Goal: Task Accomplishment & Management: Manage account settings

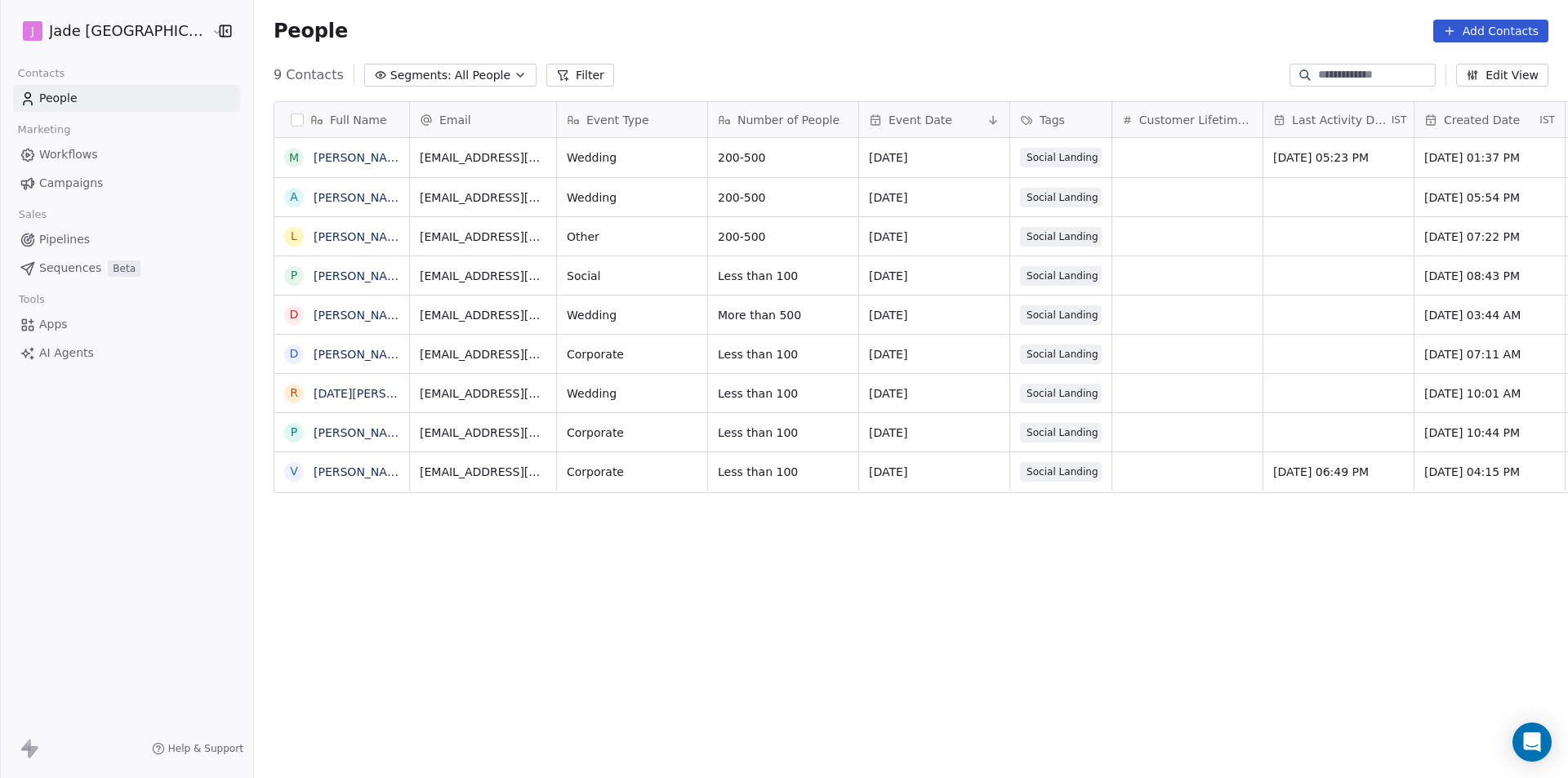
scroll to position [672, 1335]
click at [455, 70] on span "All People" at bounding box center [482, 76] width 56 height 17
click at [535, 80] on html "[PERSON_NAME] [GEOGRAPHIC_DATA] Contacts People Marketing Workflows Campaigns S…" at bounding box center [784, 389] width 1568 height 778
click at [546, 76] on button "Filter" at bounding box center [580, 75] width 68 height 23
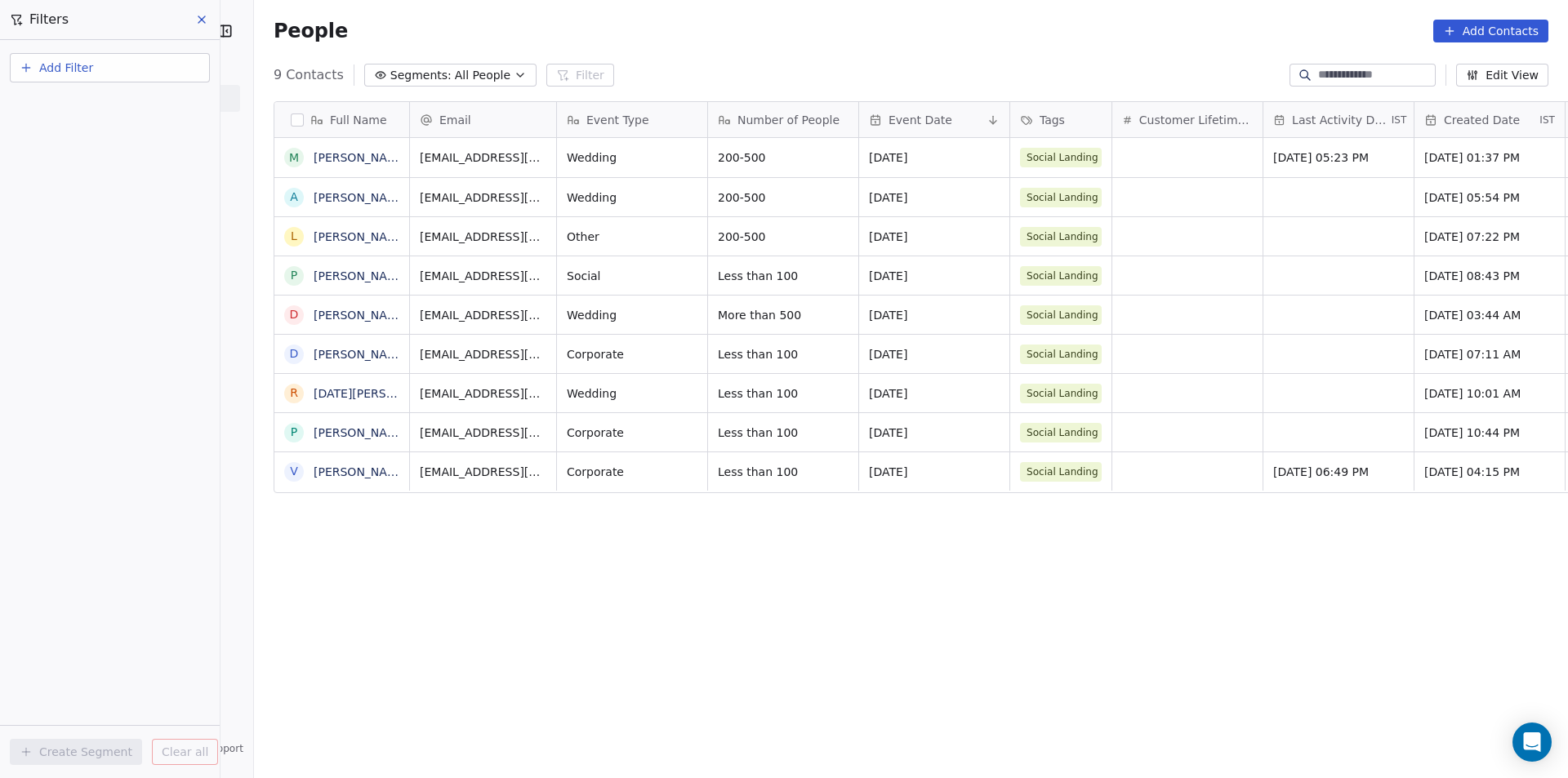
click at [54, 74] on span "Add Filter" at bounding box center [66, 69] width 54 height 17
click at [196, 21] on html "[PERSON_NAME] Mumbai Contacts People Marketing Workflows Campaigns Sales Pipeli…" at bounding box center [784, 389] width 1568 height 778
click at [550, 601] on div "Full Name M [PERSON_NAME] A [PERSON_NAME] L [PERSON_NAME] P [PERSON_NAME] D [PE…" at bounding box center [910, 430] width 1313 height 685
drag, startPoint x: 1030, startPoint y: 110, endPoint x: 1041, endPoint y: 108, distance: 11.2
click at [1041, 108] on div "Full Name M [PERSON_NAME] A [PERSON_NAME] L [PERSON_NAME] P [PERSON_NAME] D [PE…" at bounding box center [927, 297] width 1306 height 392
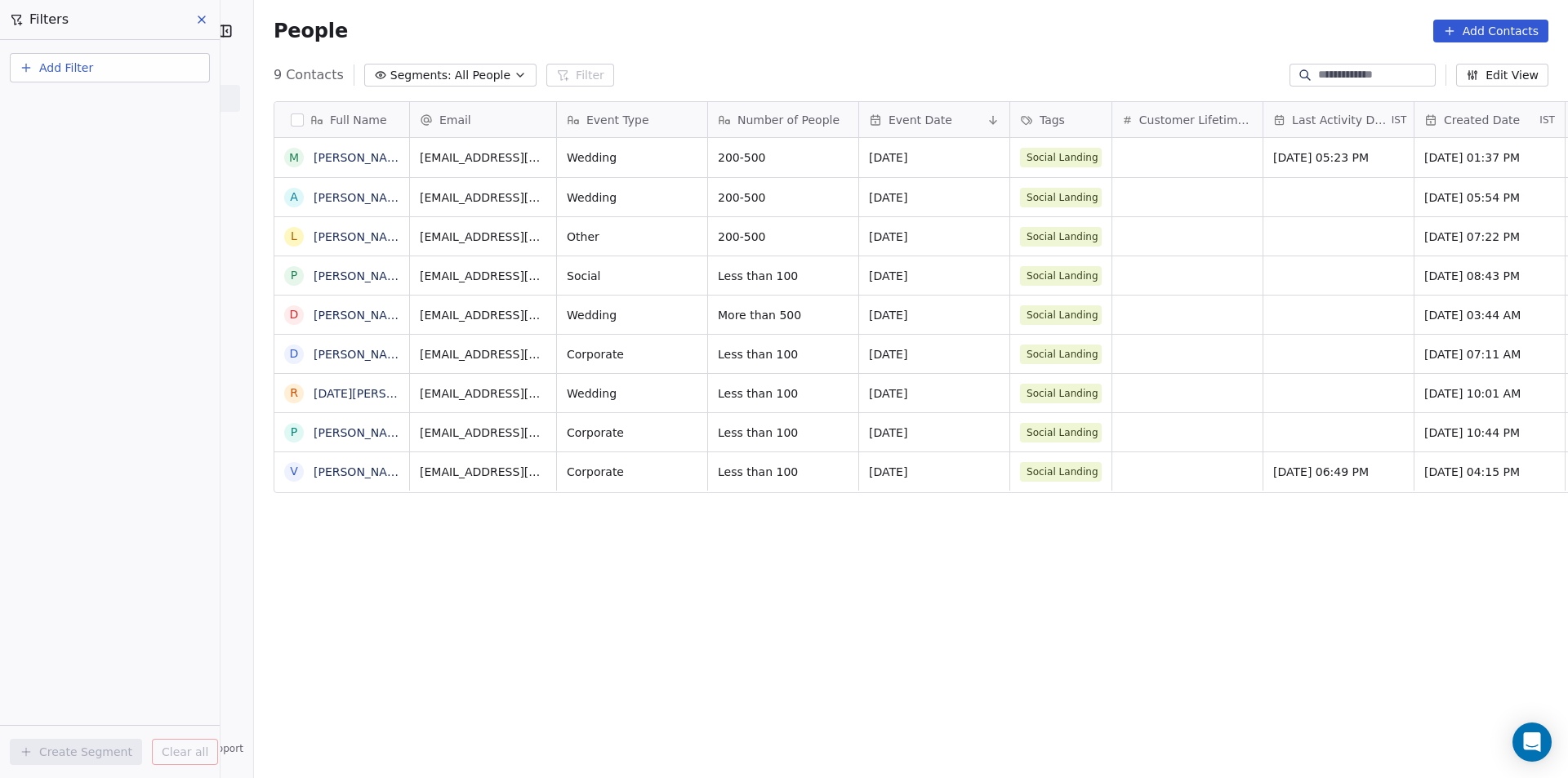
drag, startPoint x: 1109, startPoint y: 114, endPoint x: 1114, endPoint y: 101, distance: 13.9
click at [1114, 101] on div "Full Name M [PERSON_NAME] A [PERSON_NAME] L [PERSON_NAME] P [PERSON_NAME] D [PE…" at bounding box center [910, 430] width 1313 height 685
click at [1139, 114] on span "Customer Lifetime Value" at bounding box center [1195, 120] width 114 height 17
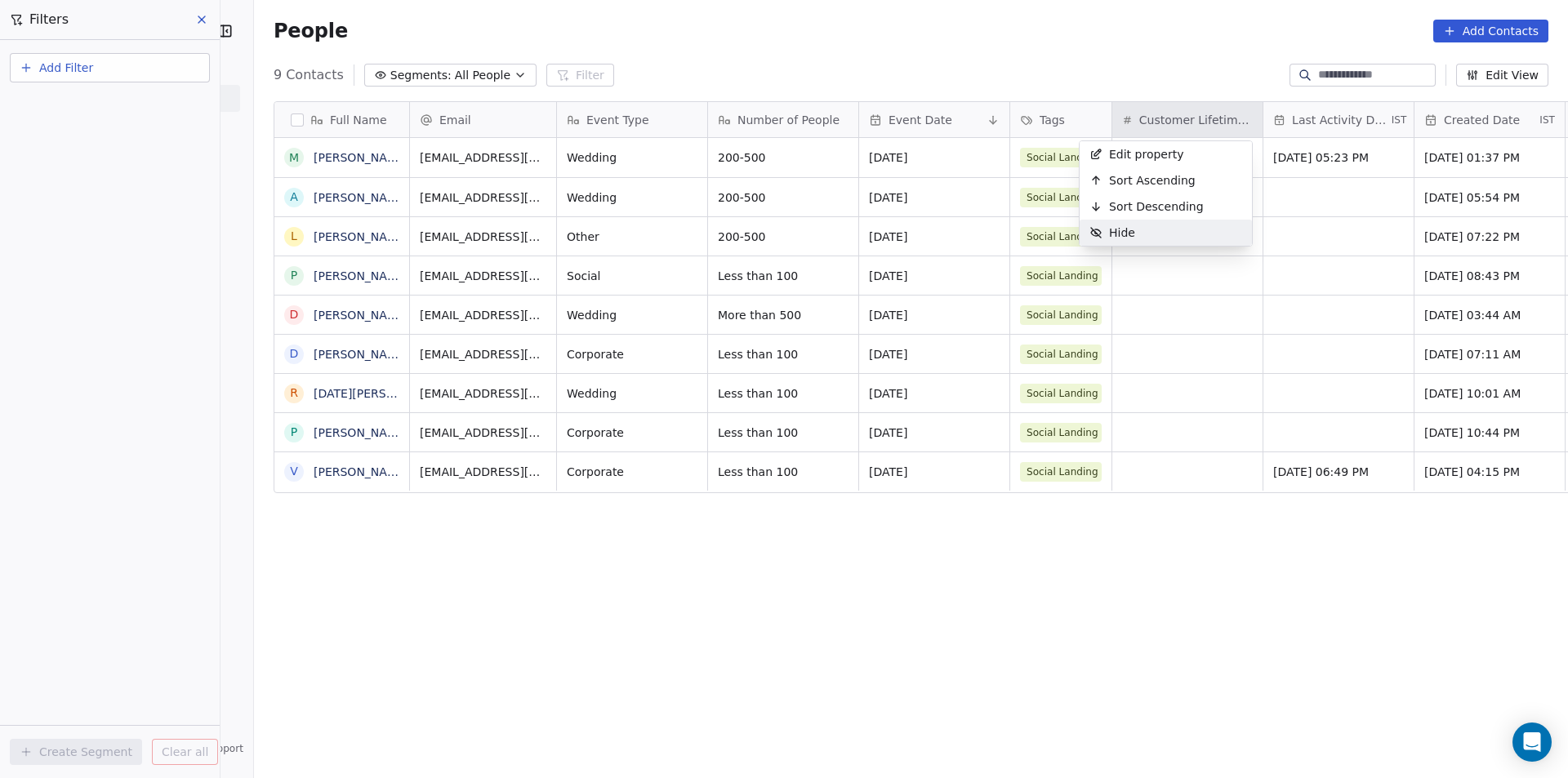
click at [1122, 235] on span "Hide" at bounding box center [1122, 232] width 26 height 17
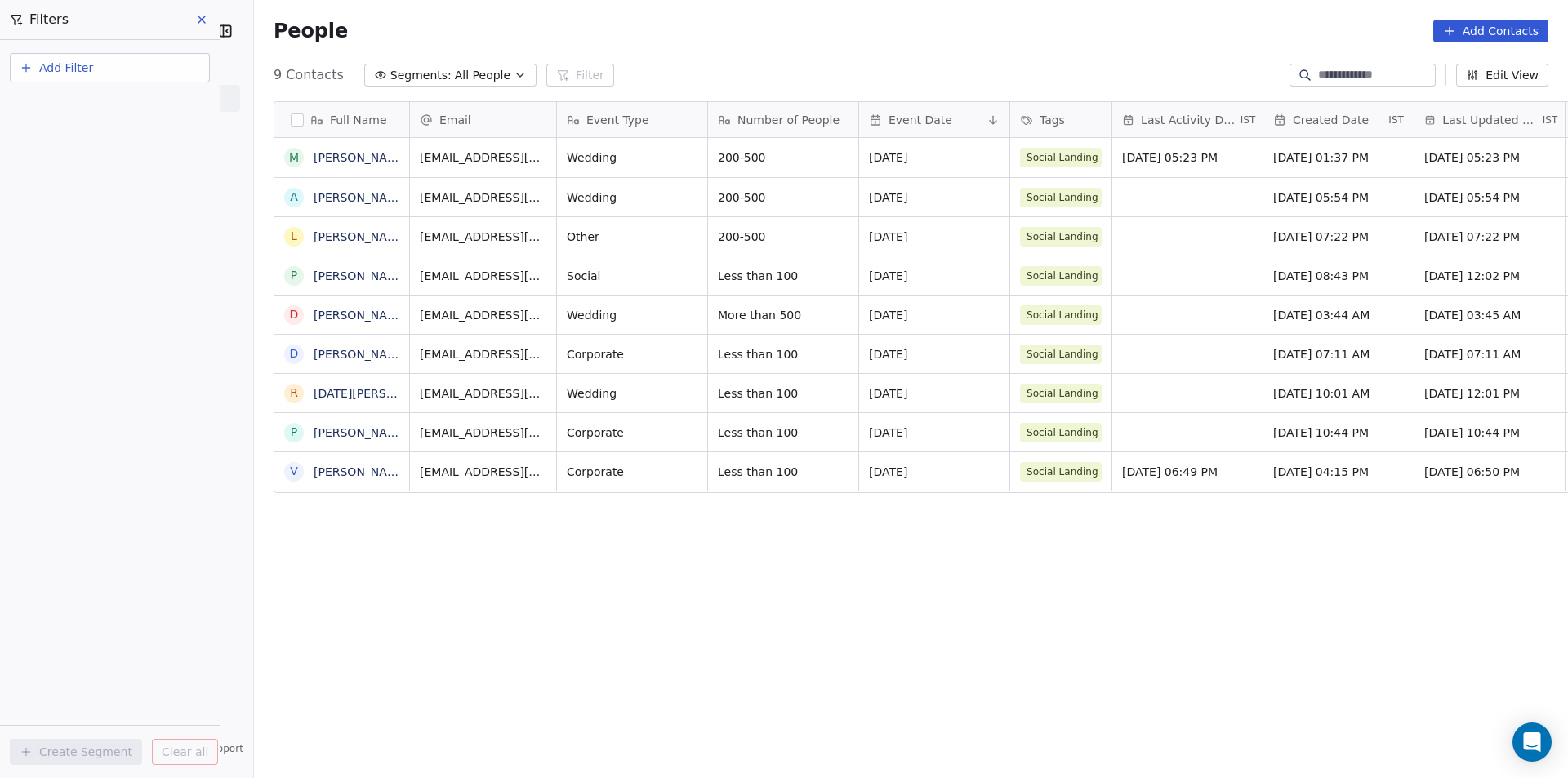
click at [1150, 113] on span "Last Activity Date" at bounding box center [1188, 120] width 96 height 17
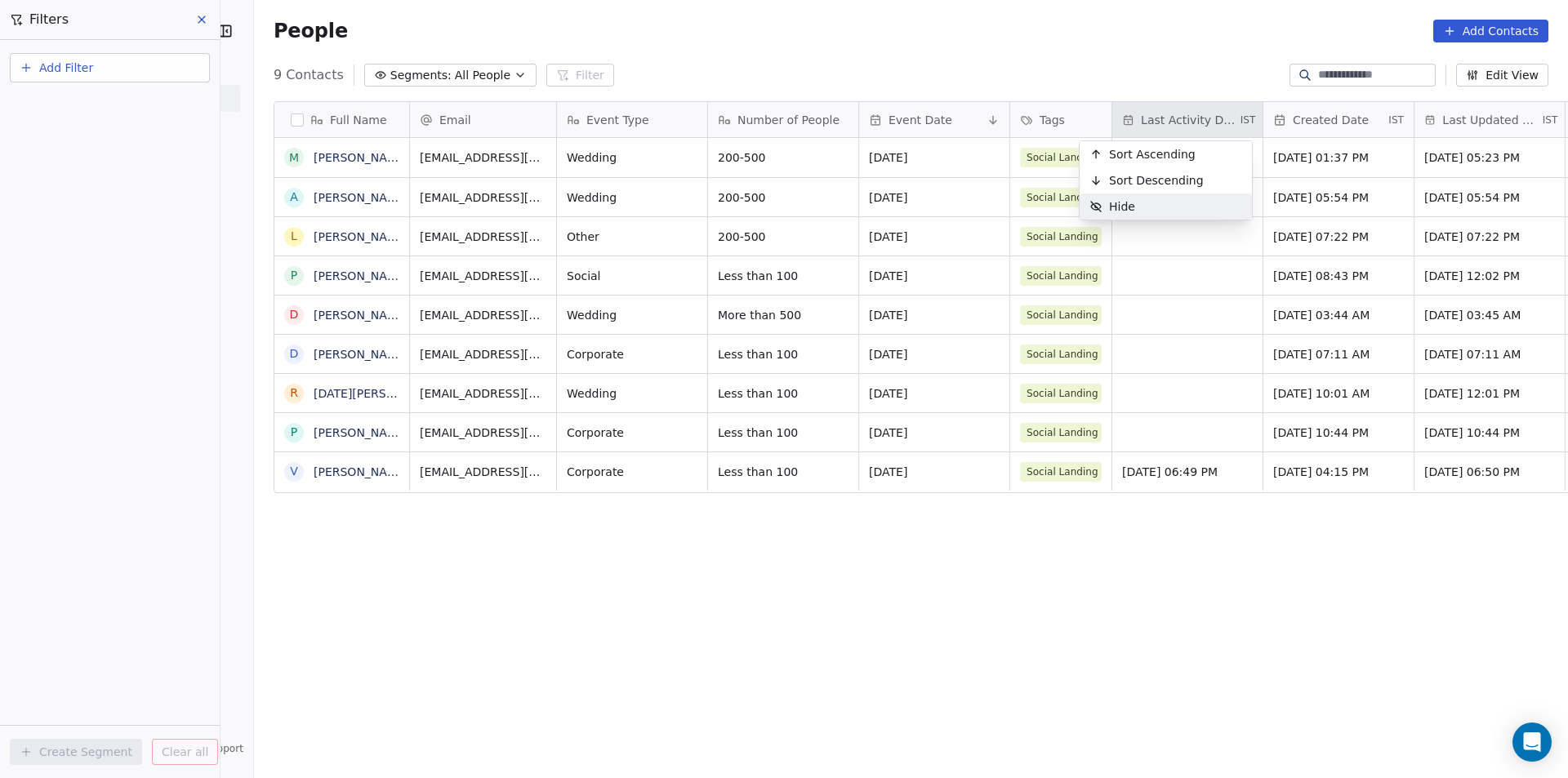
click at [1146, 209] on div "Hide" at bounding box center [1166, 207] width 172 height 26
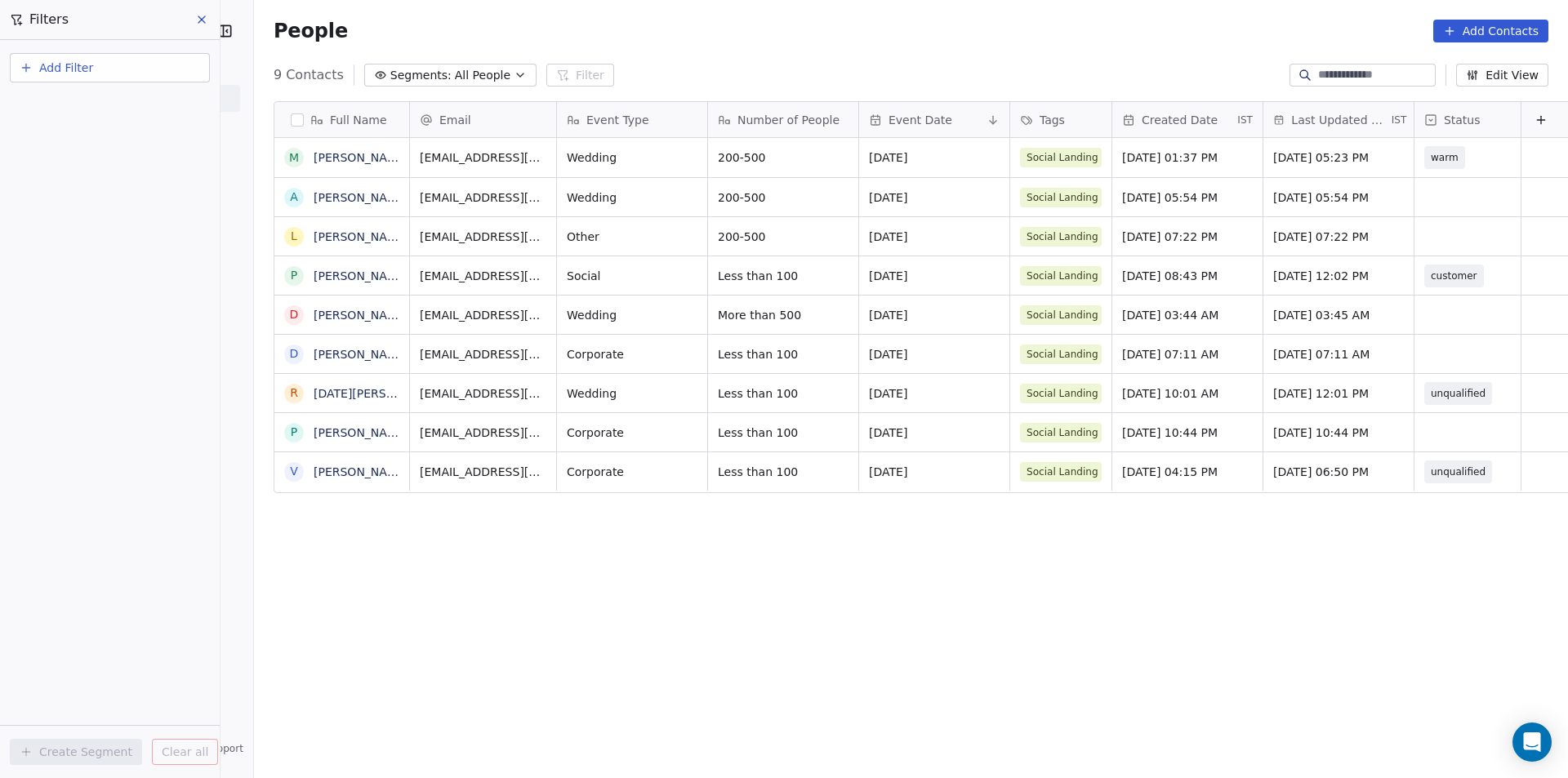
click at [347, 109] on div "Full Name" at bounding box center [342, 119] width 135 height 35
drag, startPoint x: 347, startPoint y: 109, endPoint x: 309, endPoint y: 123, distance: 40.5
click at [330, 123] on span "Full Name" at bounding box center [359, 120] width 57 height 17
click at [357, 126] on html "[PERSON_NAME] Mumbai Contacts People Marketing Workflows Campaigns Sales Pipeli…" at bounding box center [784, 389] width 1568 height 778
click at [450, 133] on div "Email" at bounding box center [483, 119] width 146 height 35
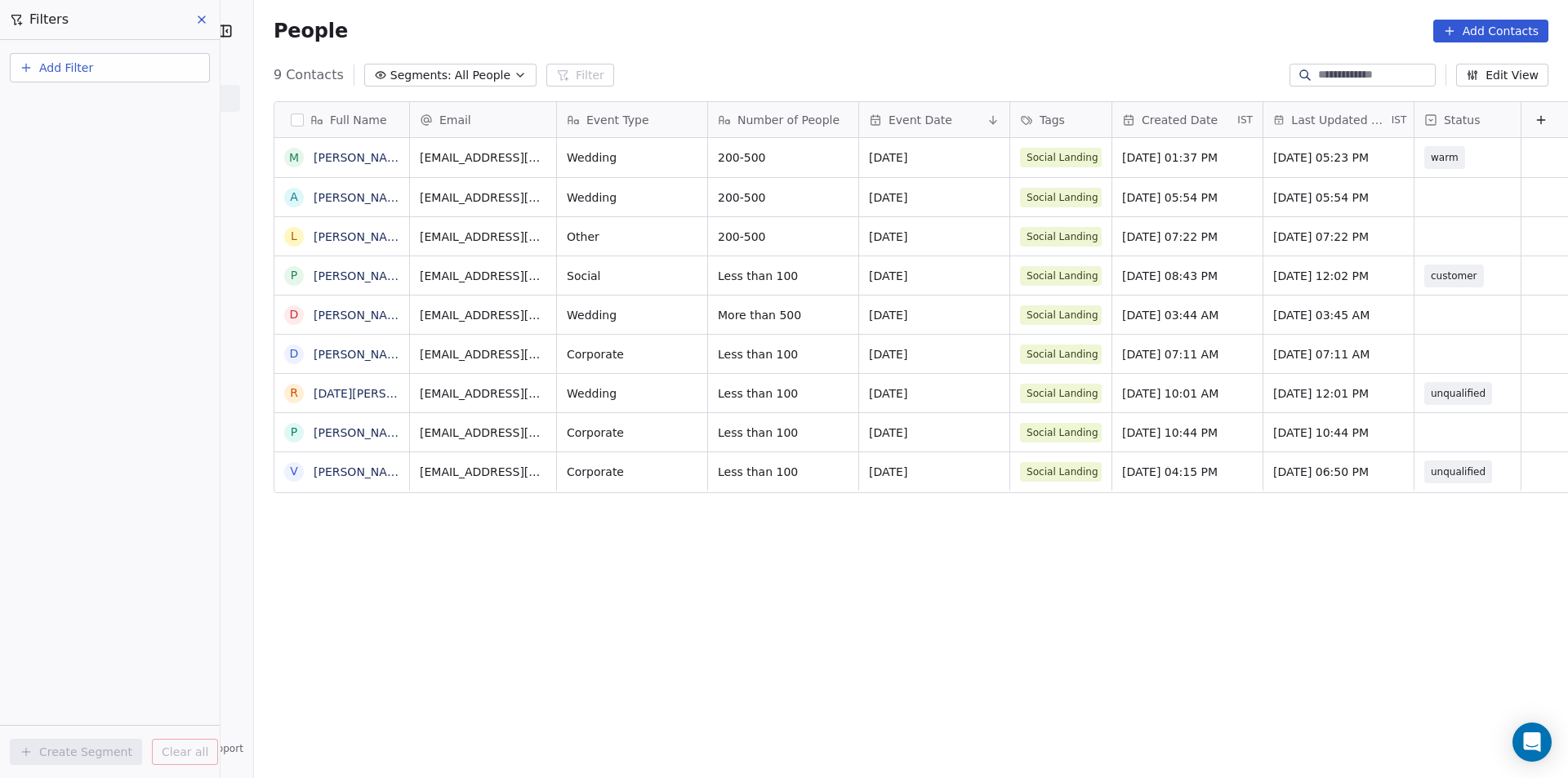
click at [303, 123] on html "[PERSON_NAME] Mumbai Contacts People Marketing Workflows Campaigns Sales Pipeli…" at bounding box center [784, 389] width 1568 height 778
click at [330, 123] on span "Full Name" at bounding box center [359, 120] width 57 height 17
click at [277, 150] on span "Edit property" at bounding box center [309, 154] width 75 height 17
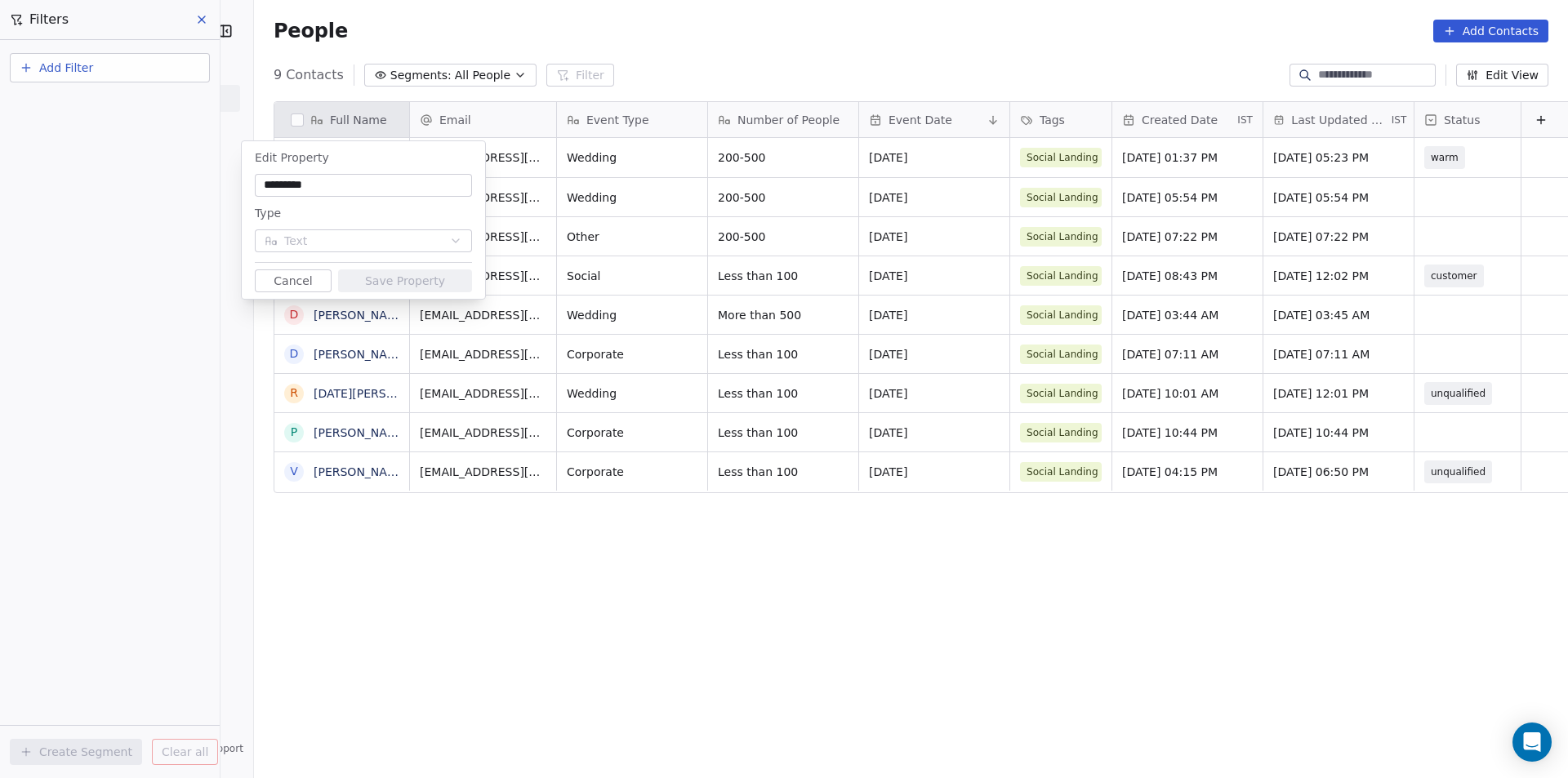
drag, startPoint x: 302, startPoint y: 125, endPoint x: 336, endPoint y: 229, distance: 109.4
click at [303, 125] on html "[PERSON_NAME] Mumbai Contacts People Marketing Workflows Campaigns Sales Pipeli…" at bounding box center [784, 389] width 1568 height 778
click at [296, 280] on button "Cancel" at bounding box center [293, 281] width 76 height 23
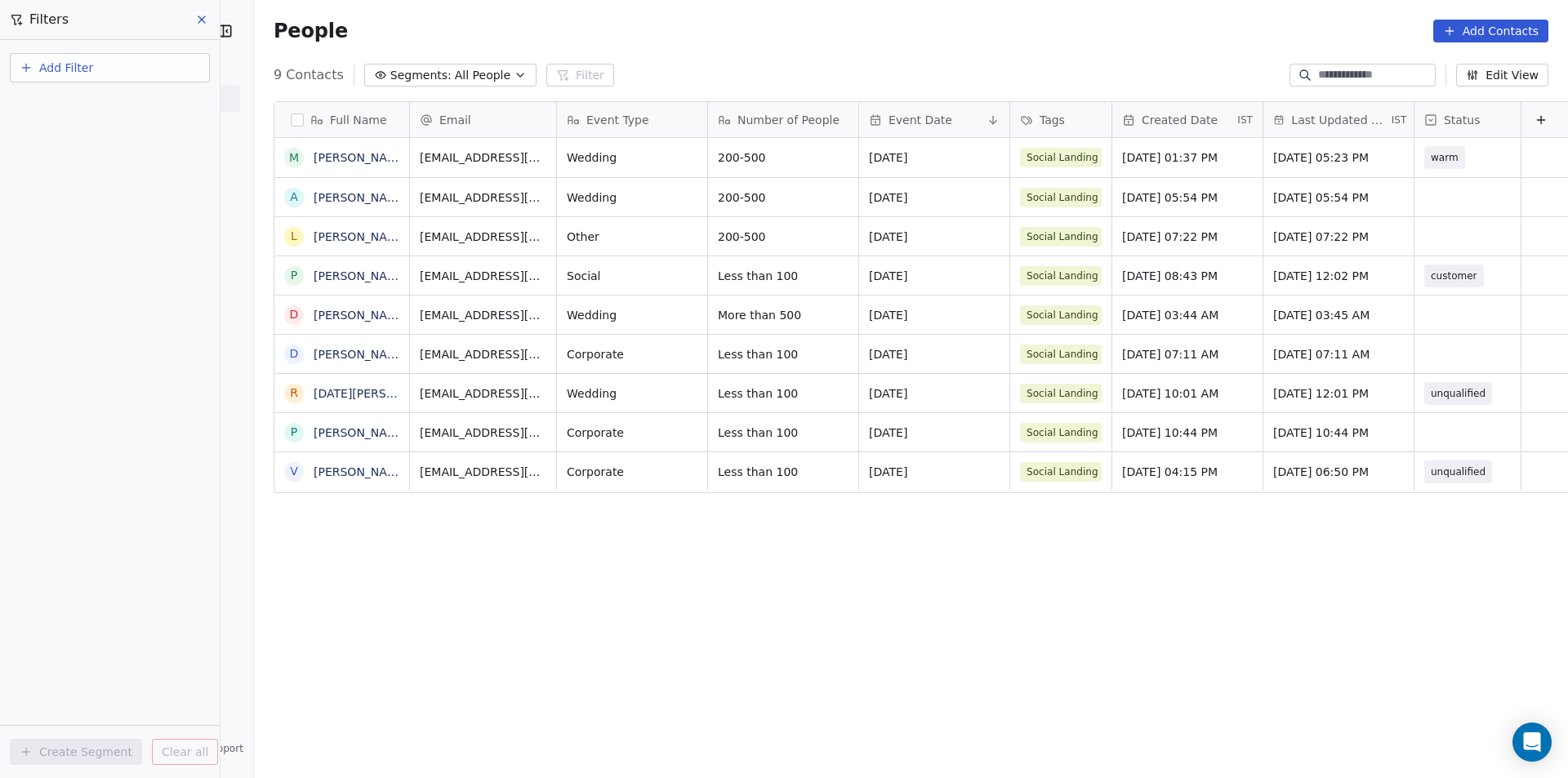
click at [469, 125] on div "Email" at bounding box center [482, 120] width 123 height 17
click at [797, 134] on html "[PERSON_NAME] Mumbai Contacts People Marketing Workflows Campaigns Sales Pipeli…" at bounding box center [784, 389] width 1568 height 778
click at [916, 123] on div "Event Date" at bounding box center [927, 120] width 115 height 17
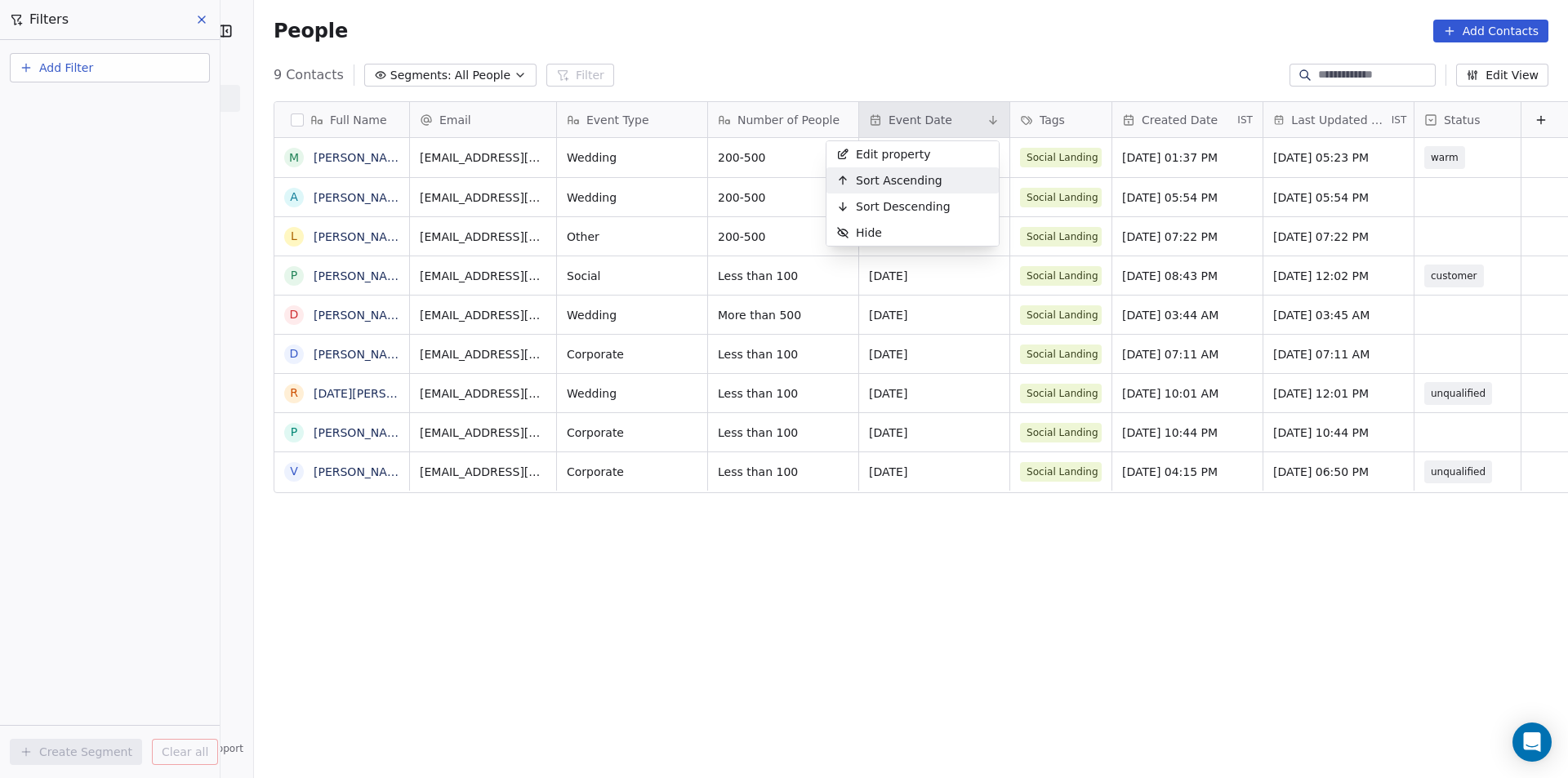
click at [911, 191] on div "Sort Ascending" at bounding box center [889, 181] width 126 height 26
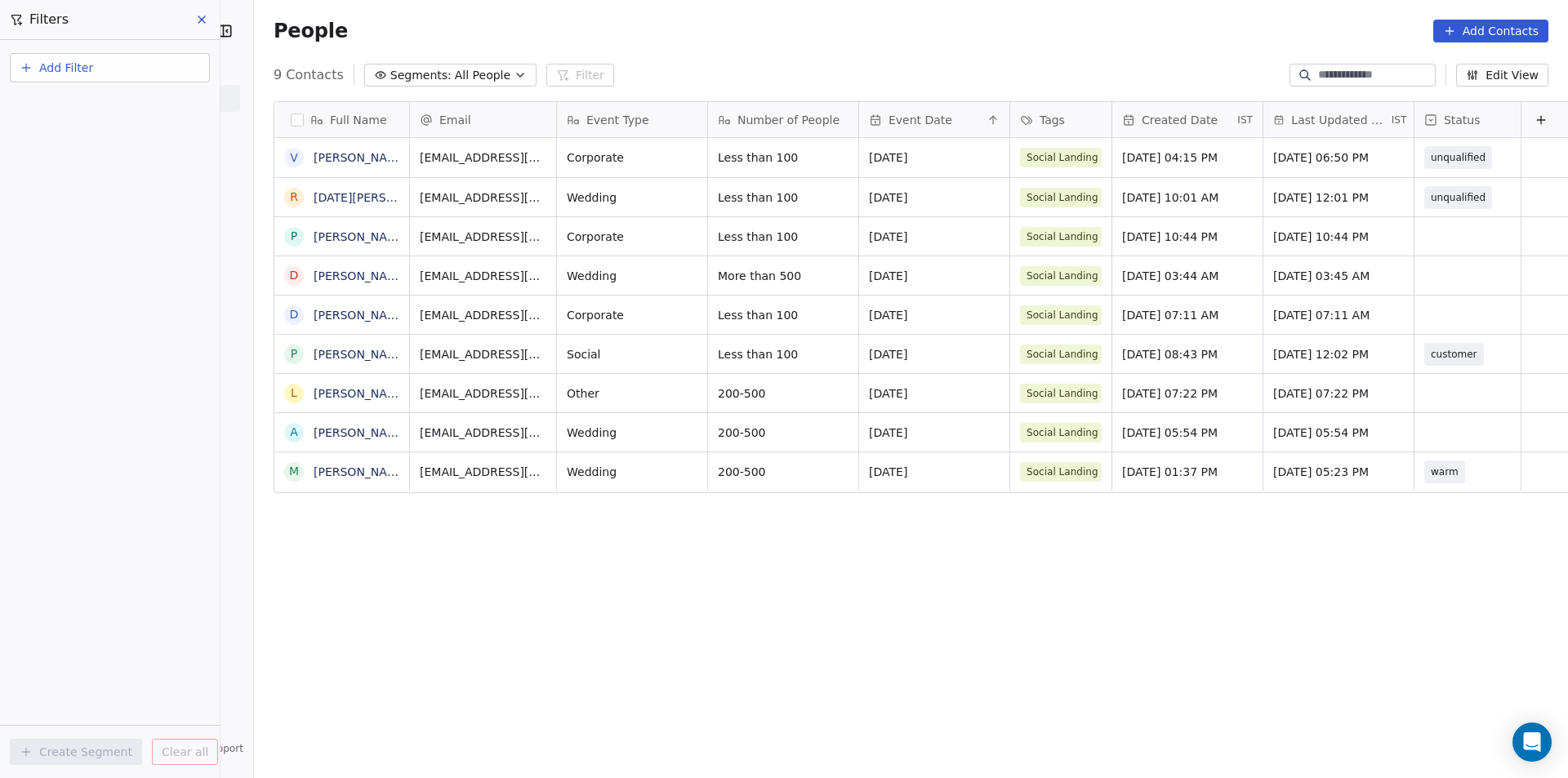
click at [1141, 123] on span "Created Date" at bounding box center [1179, 120] width 76 height 17
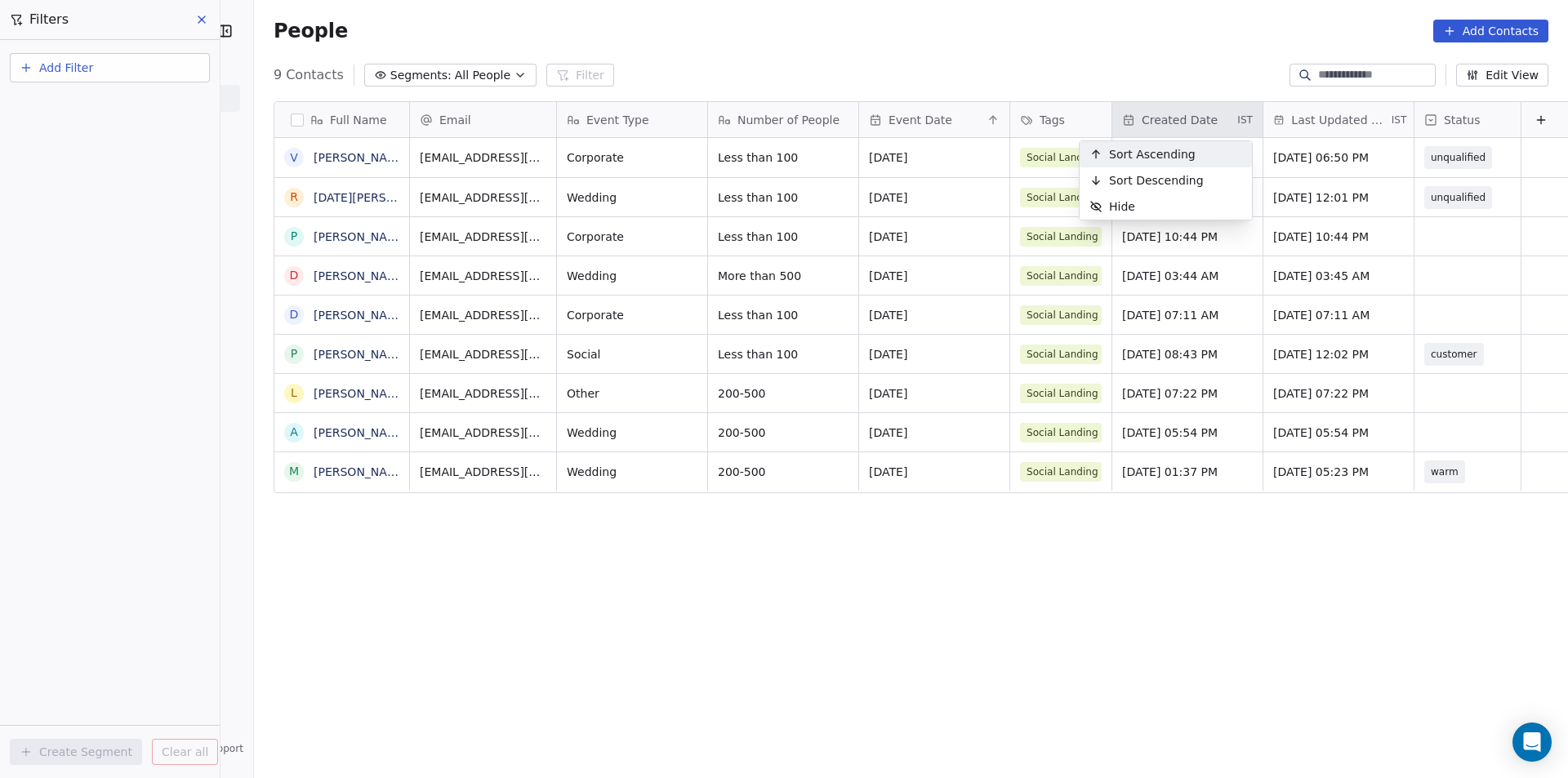
click at [1139, 156] on span "Sort Ascending" at bounding box center [1153, 154] width 87 height 17
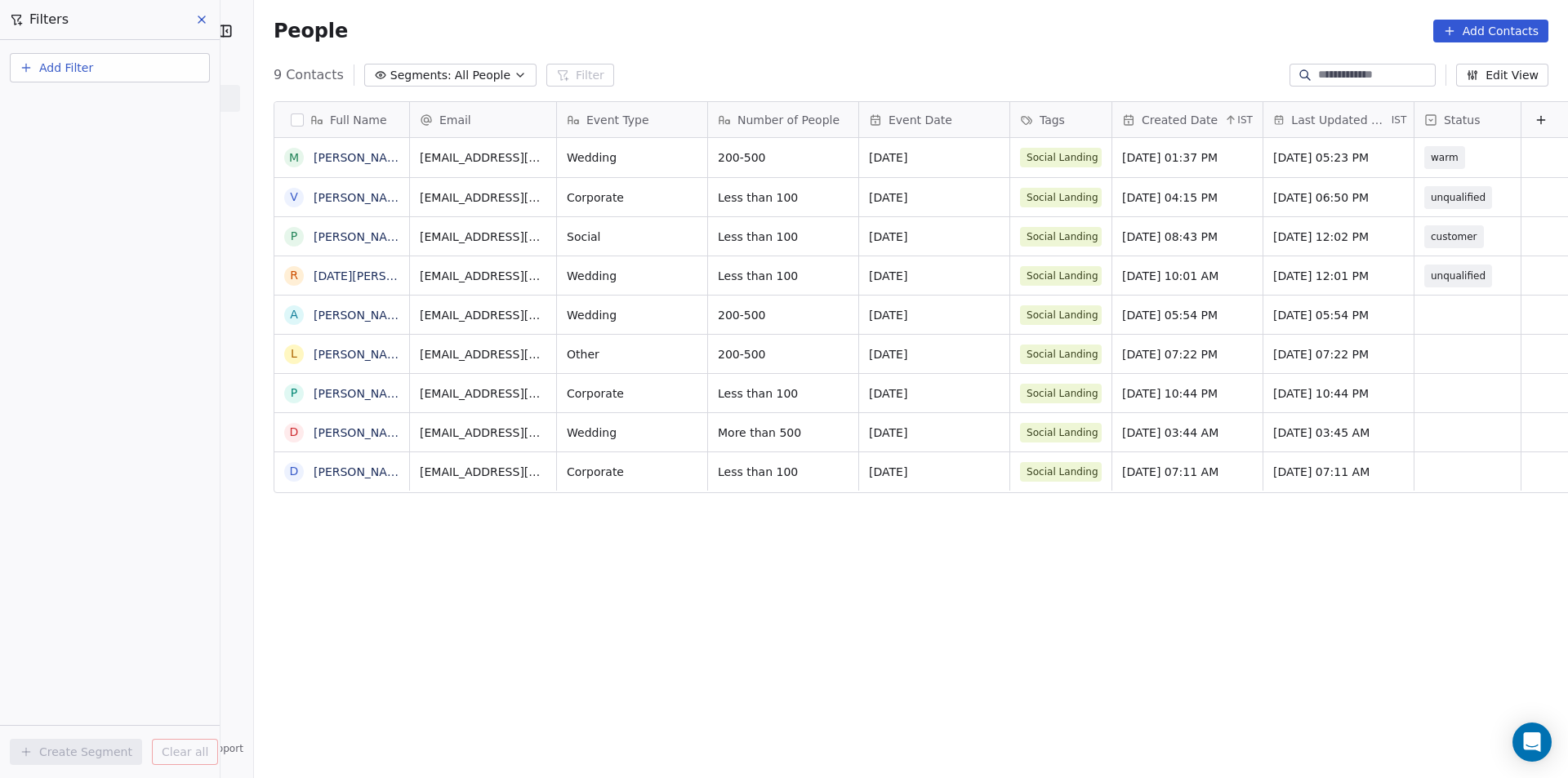
click at [508, 656] on div "Full Name M [PERSON_NAME] V [PERSON_NAME] P [PERSON_NAME] [PERSON_NAME][DATE] A…" at bounding box center [910, 430] width 1313 height 685
click at [1305, 672] on div "Full Name M [PERSON_NAME] V [PERSON_NAME] P [PERSON_NAME] [PERSON_NAME][DATE] A…" at bounding box center [910, 430] width 1313 height 685
